Goal: Use online tool/utility: Utilize a website feature to perform a specific function

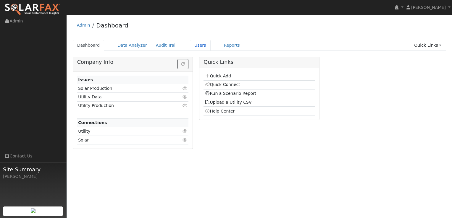
click at [197, 45] on link "Users" at bounding box center [200, 45] width 21 height 11
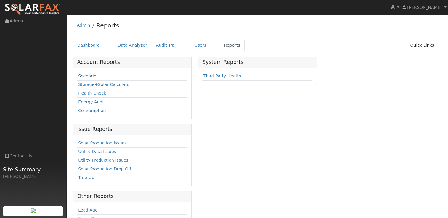
click at [90, 75] on link "Scenario" at bounding box center [87, 76] width 18 height 5
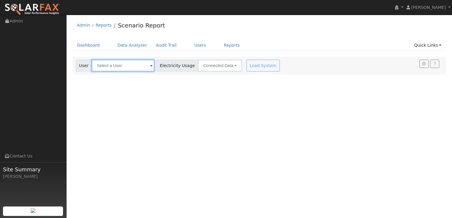
click at [139, 65] on input "text" at bounding box center [123, 66] width 63 height 12
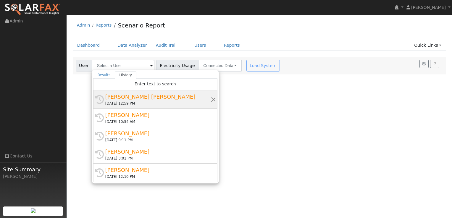
click at [131, 101] on div "08/14/2025 12:59 PM" at bounding box center [157, 103] width 105 height 5
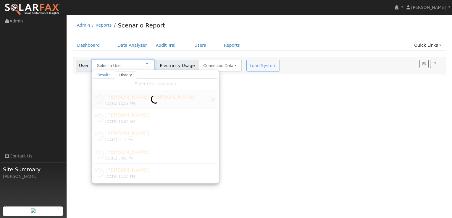
type input "Austen Alavarado"
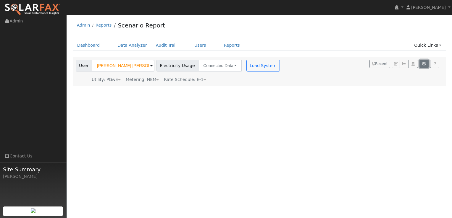
click at [424, 62] on button "button" at bounding box center [424, 64] width 9 height 8
type input "115"
type input "120"
type input "125"
type input "130"
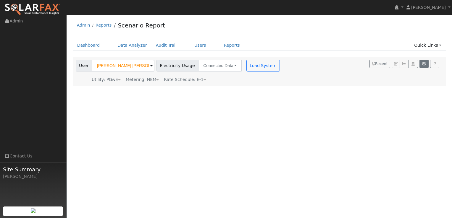
type input "135"
type input "0"
type input "5"
type input "0"
type input "2.5"
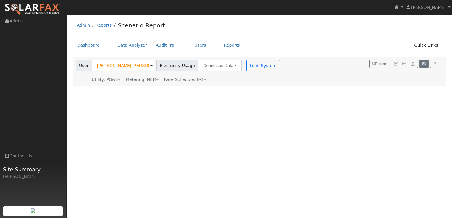
type input "5000"
type input "410"
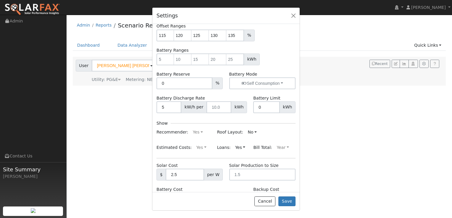
scroll to position [68, 0]
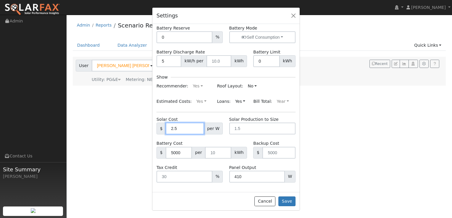
click at [185, 128] on input "2.5" at bounding box center [185, 129] width 38 height 12
click at [184, 153] on input "4992" at bounding box center [179, 153] width 26 height 12
click at [183, 149] on input "4992" at bounding box center [179, 153] width 26 height 12
click at [183, 152] on input "4993" at bounding box center [179, 153] width 26 height 12
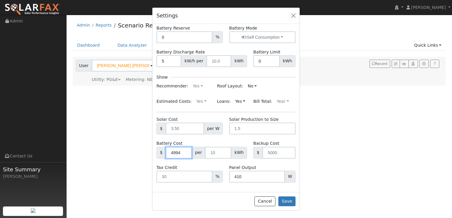
click at [183, 152] on input "4994" at bounding box center [179, 153] width 26 height 12
click at [183, 152] on input "4995" at bounding box center [179, 153] width 26 height 12
click at [183, 152] on input "4996" at bounding box center [179, 153] width 26 height 12
click at [183, 152] on input "4997" at bounding box center [179, 153] width 26 height 12
click at [183, 152] on input "4998" at bounding box center [179, 153] width 26 height 12
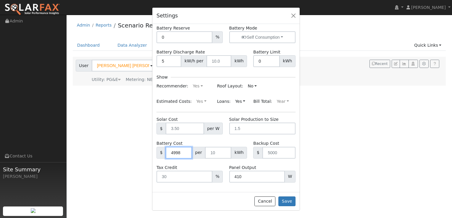
click at [179, 154] on input "4998" at bounding box center [179, 153] width 26 height 12
type input "4"
type input "0"
click at [252, 175] on input "410" at bounding box center [257, 177] width 56 height 12
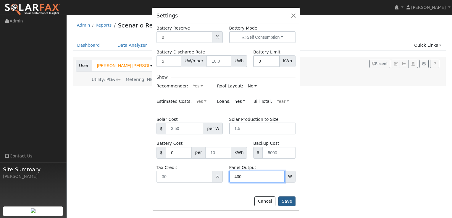
type input "430"
click at [291, 205] on button "Save" at bounding box center [286, 202] width 17 height 10
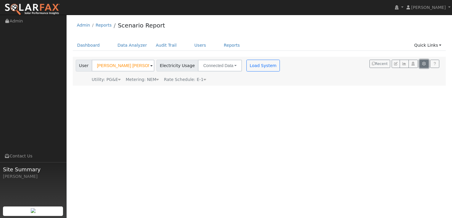
click at [424, 62] on icon "button" at bounding box center [424, 64] width 4 height 4
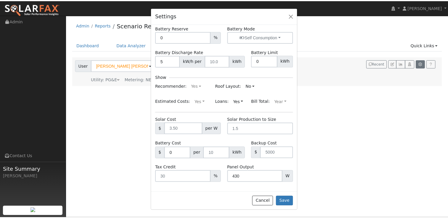
scroll to position [0, 0]
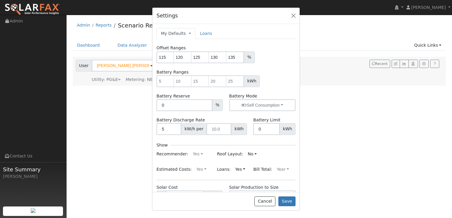
click at [390, 126] on div "Settings My Defaults Temporary My Defaults Company Defaults System Defaults Loa…" at bounding box center [226, 109] width 452 height 218
click at [295, 15] on button "button" at bounding box center [293, 16] width 8 height 8
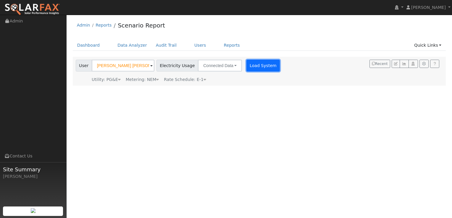
click at [256, 64] on button "Load System" at bounding box center [264, 66] width 34 height 12
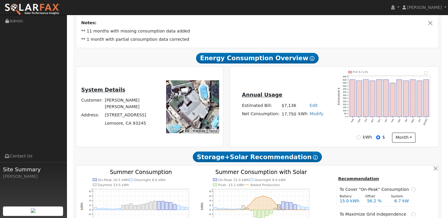
scroll to position [122, 0]
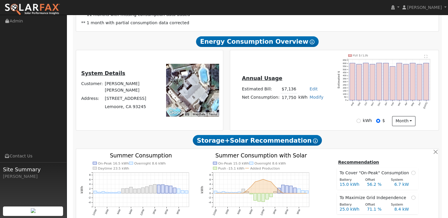
click at [315, 99] on link "Modify" at bounding box center [316, 97] width 14 height 5
click at [296, 110] on link "Add Consumption" at bounding box center [293, 107] width 49 height 8
type input "17750"
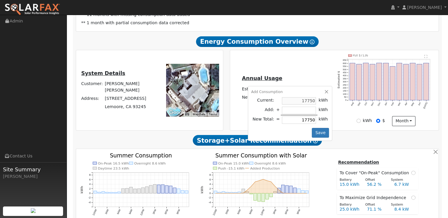
type input "-3"
type input "17747"
type input "-30"
type input "17720"
type input "-300"
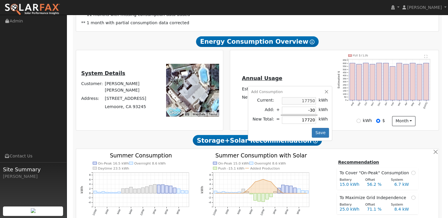
type input "17450"
type input "-3000"
type input "14750"
type input "-3000"
drag, startPoint x: 320, startPoint y: 138, endPoint x: 316, endPoint y: 137, distance: 4.0
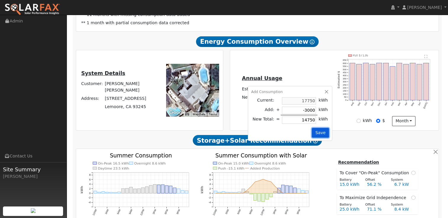
click at [316, 137] on button "Save" at bounding box center [320, 133] width 17 height 10
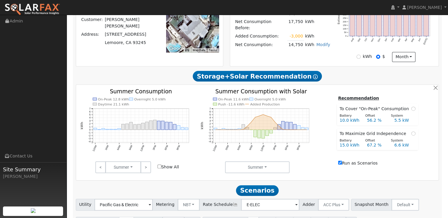
scroll to position [223, 0]
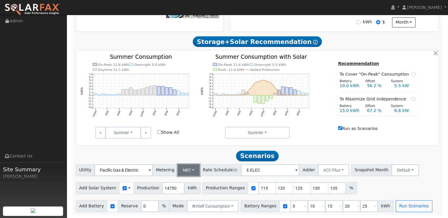
click at [190, 169] on button "NBT" at bounding box center [189, 171] width 22 height 12
click at [184, 183] on link "NEM" at bounding box center [193, 183] width 41 height 8
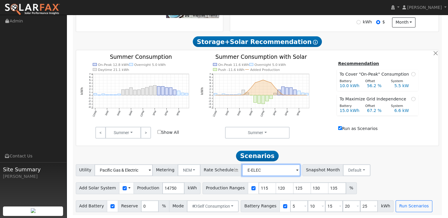
click at [153, 169] on input "E-ELEC" at bounding box center [123, 171] width 58 height 12
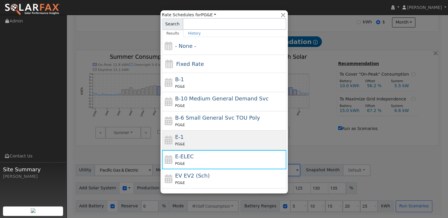
click at [235, 139] on div "E-1 PG&E" at bounding box center [230, 140] width 110 height 14
type input "E-1"
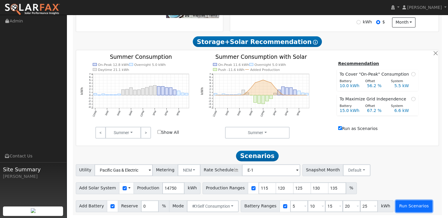
click at [397, 204] on button "Run Scenarios" at bounding box center [413, 207] width 36 height 12
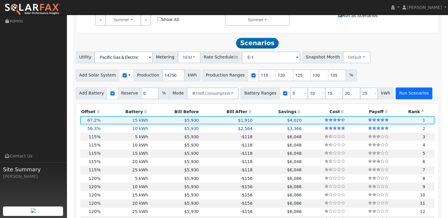
scroll to position [355, 0]
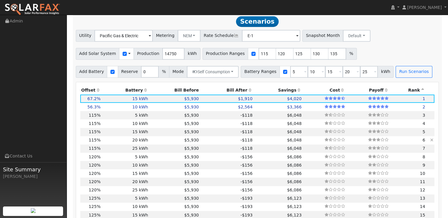
click at [118, 142] on td "20 kWh" at bounding box center [125, 140] width 47 height 8
type input "11.3"
type input "$39,578"
type input "$11,873"
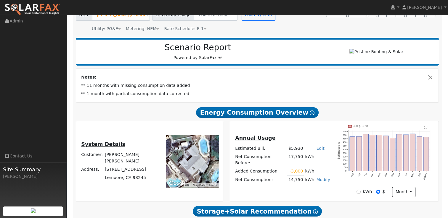
scroll to position [50, 0]
